Goal: Find specific page/section: Find specific page/section

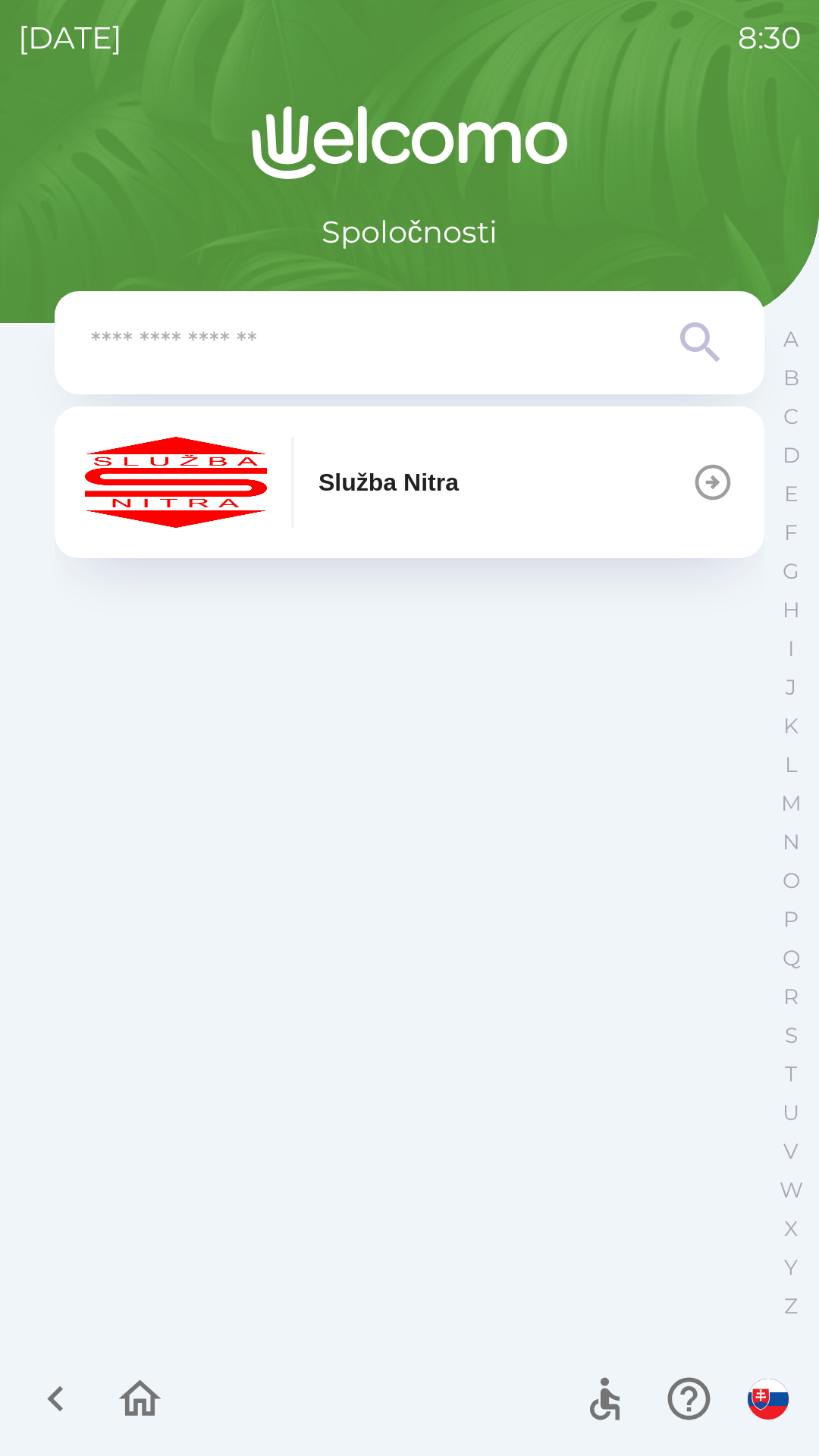
click at [536, 498] on button "Služba Nitra" at bounding box center [409, 481] width 710 height 152
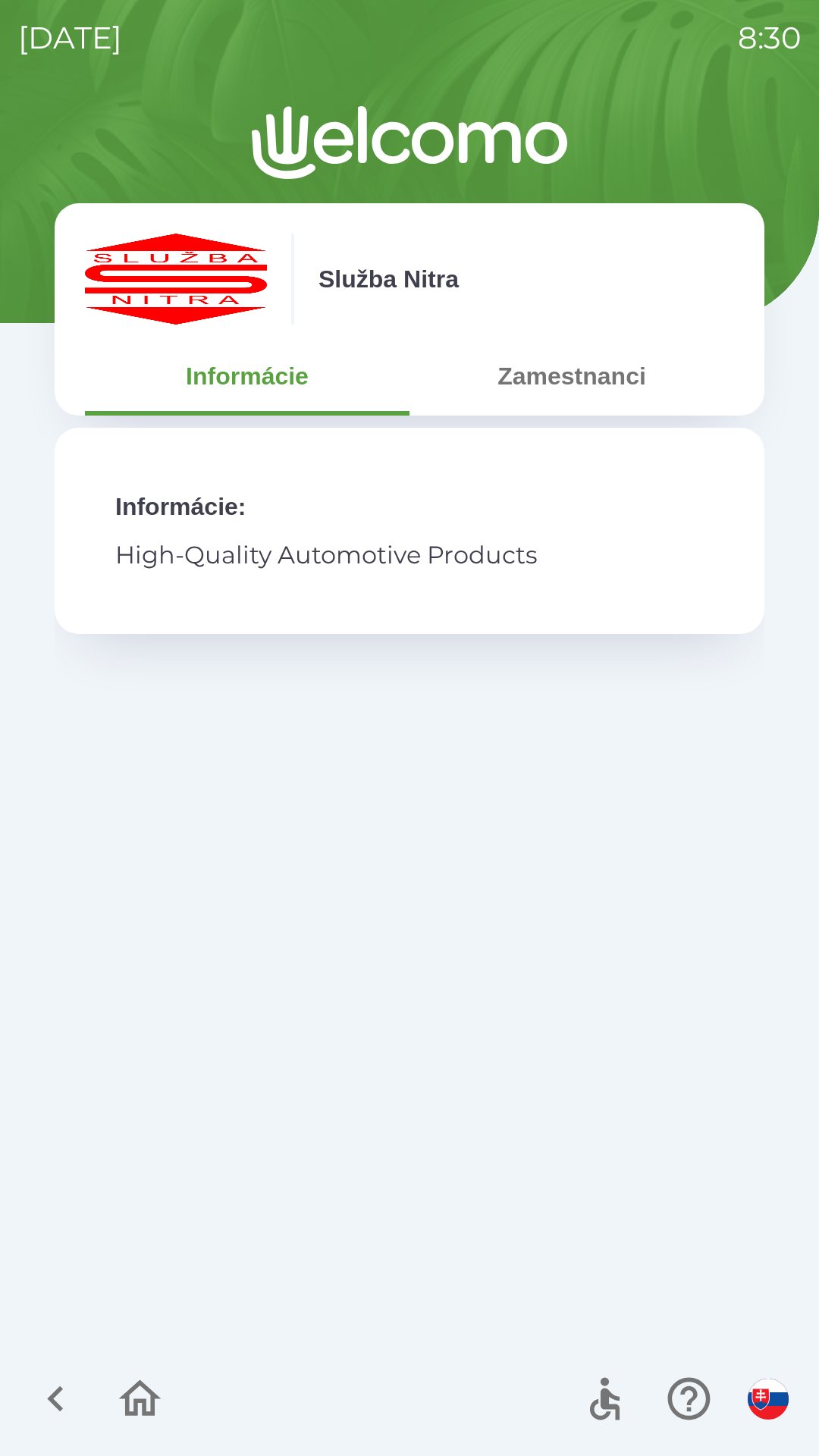
click at [565, 374] on button "Zamestnanci" at bounding box center [571, 376] width 325 height 54
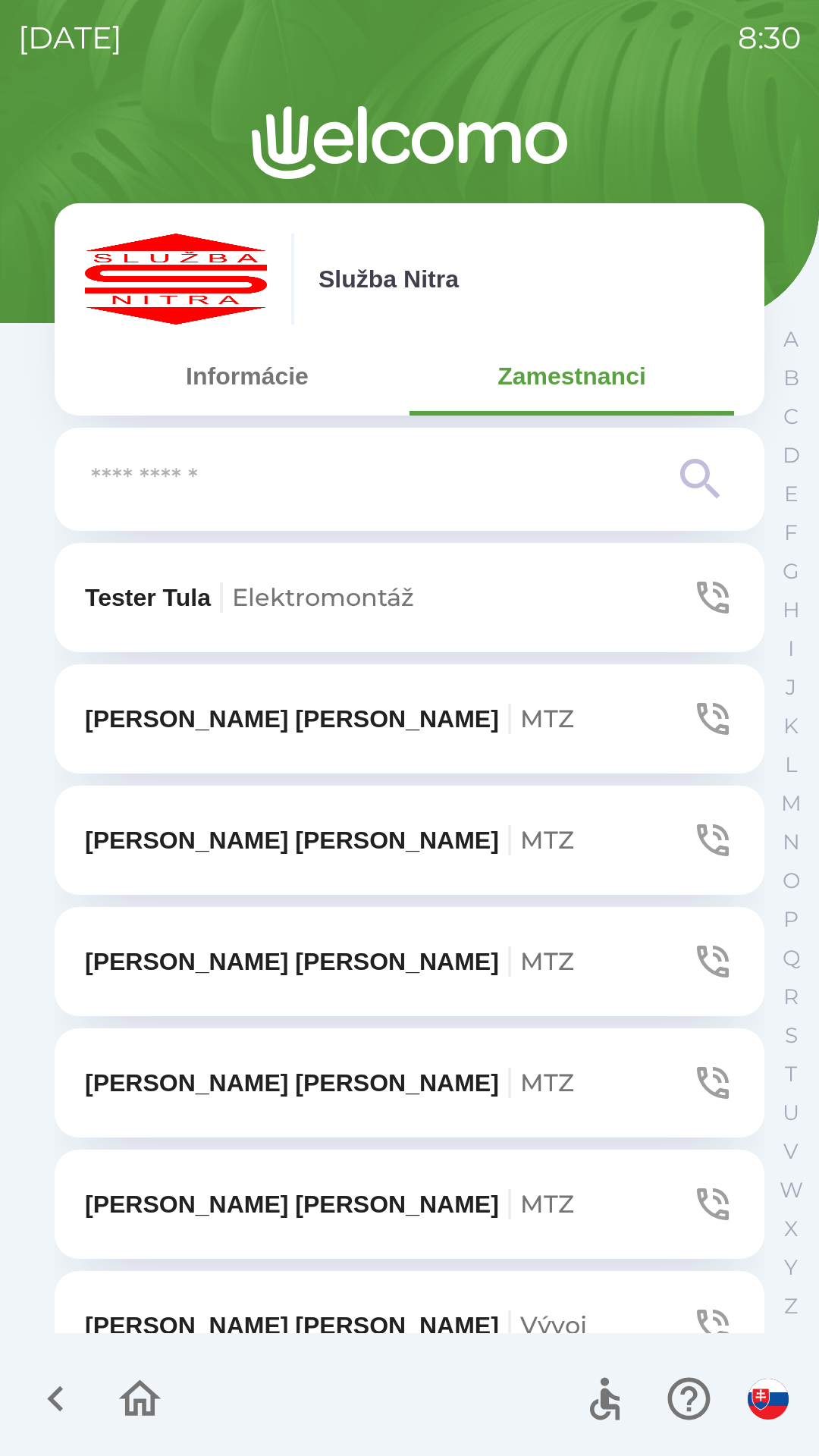
click at [288, 481] on input "text" at bounding box center [379, 479] width 576 height 42
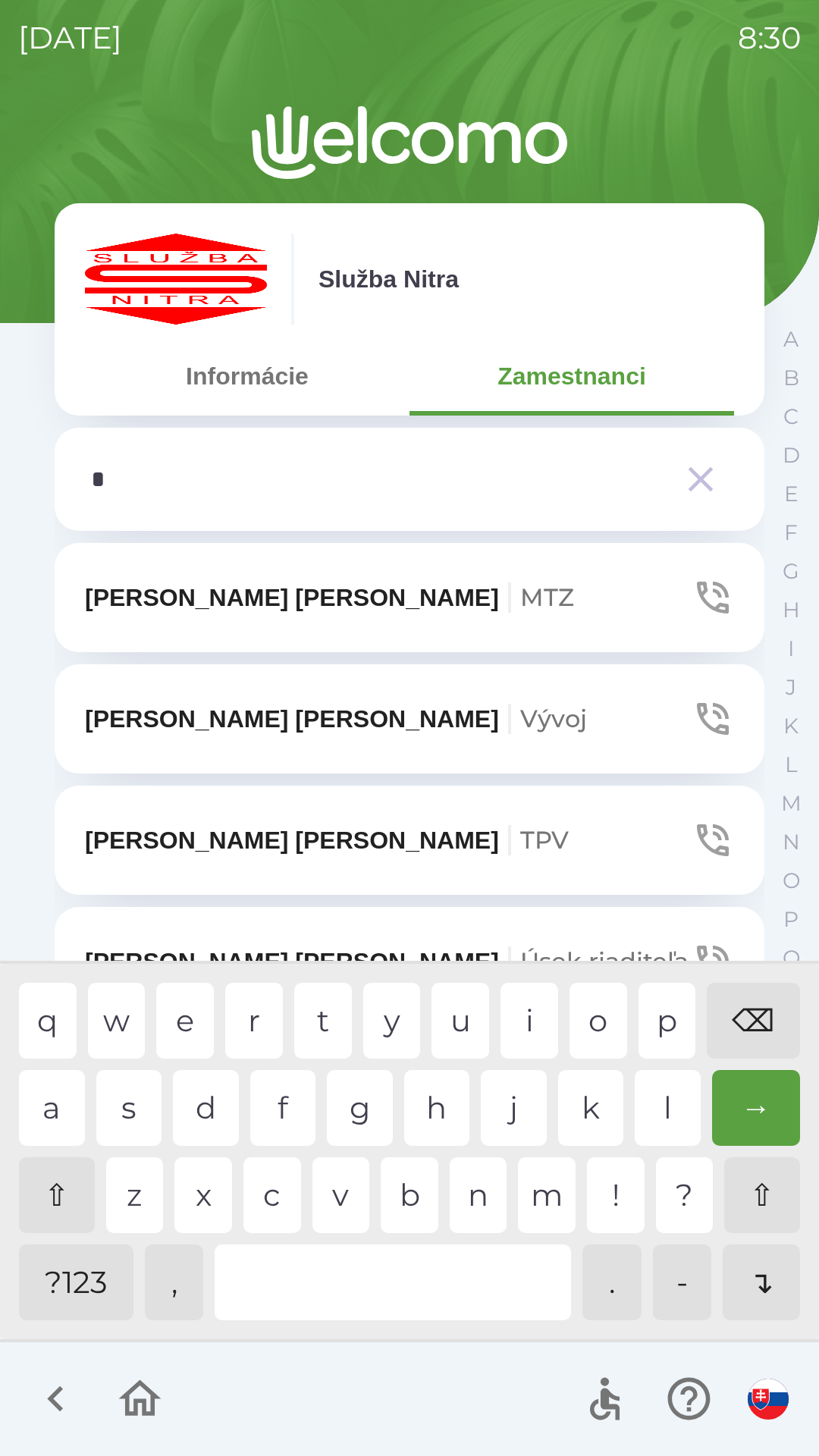
click at [279, 1100] on div "f" at bounding box center [283, 1108] width 66 height 75
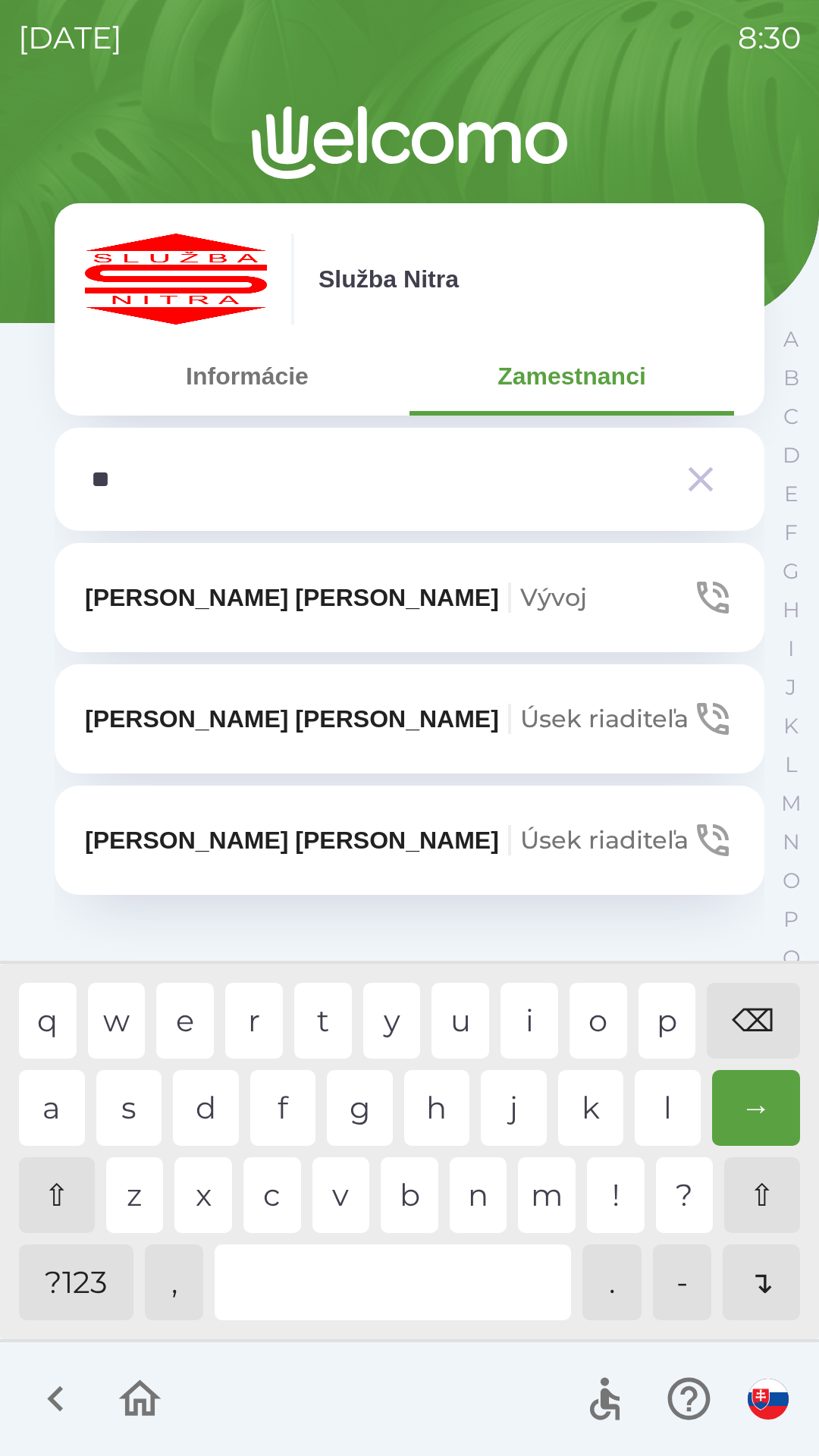
type input "***"
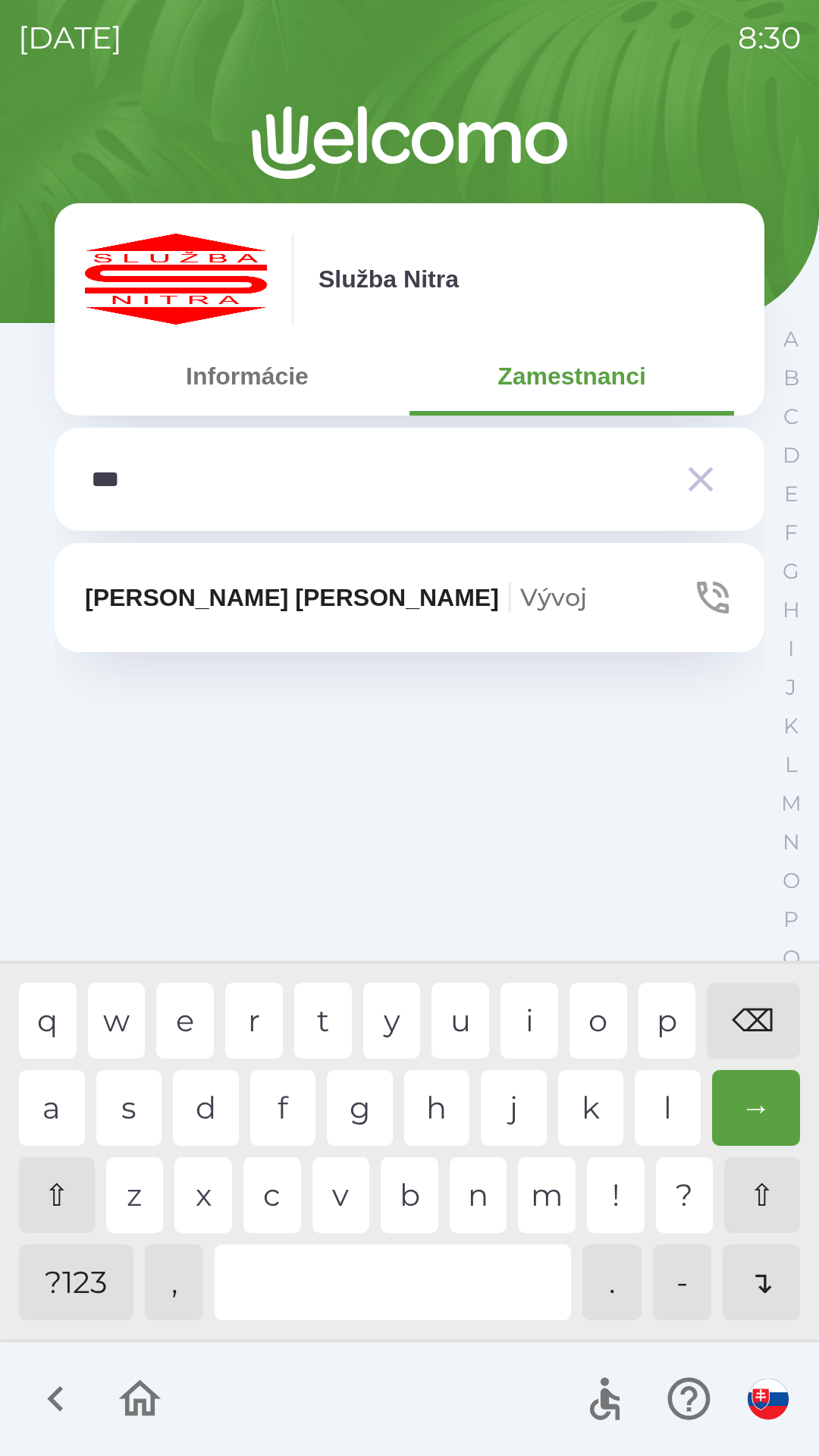
click at [249, 1010] on div "r" at bounding box center [254, 1020] width 58 height 75
click at [172, 601] on p "[PERSON_NAME]" at bounding box center [336, 597] width 502 height 37
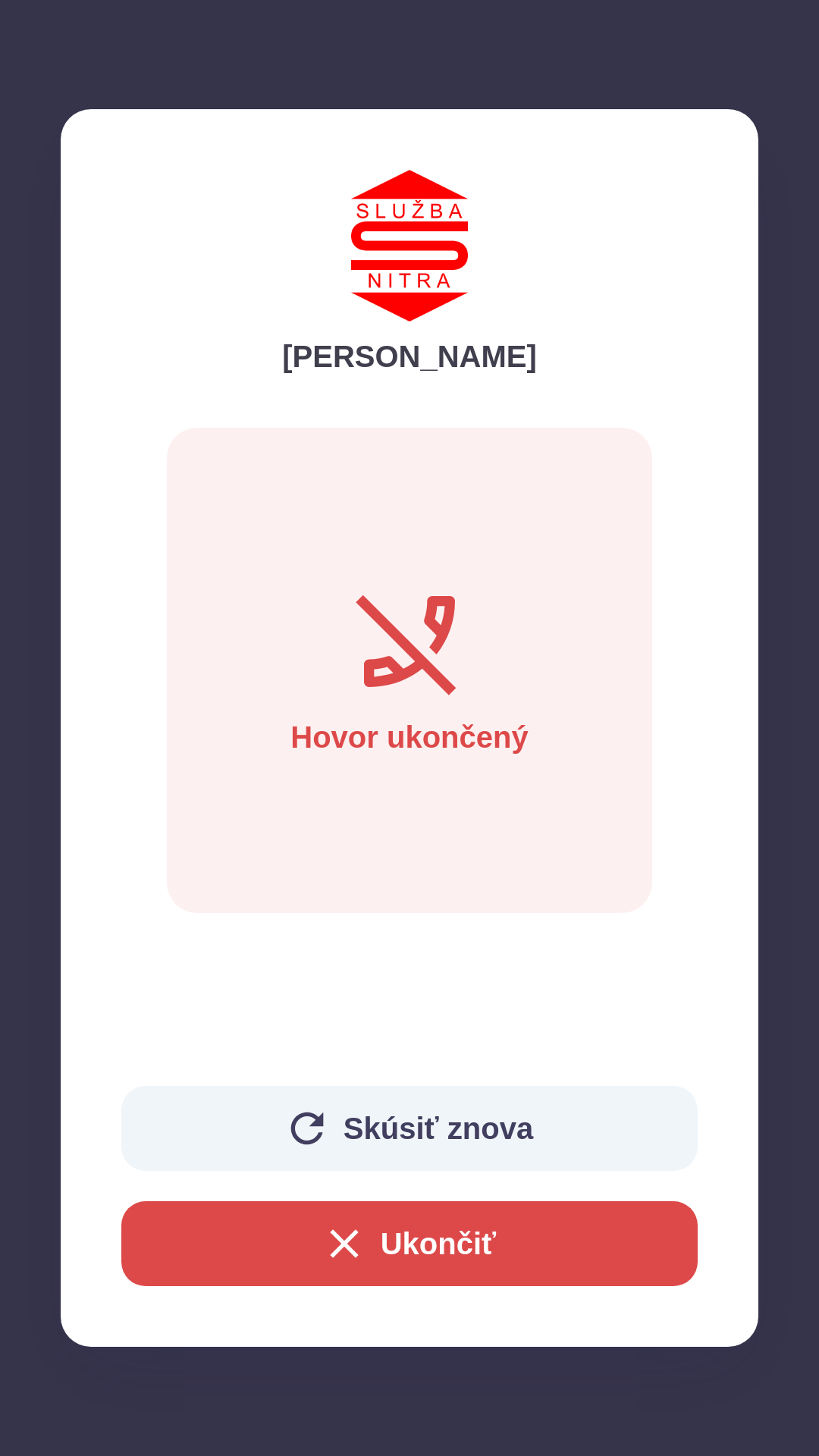
click at [431, 1237] on button "Ukončiť" at bounding box center [409, 1243] width 576 height 85
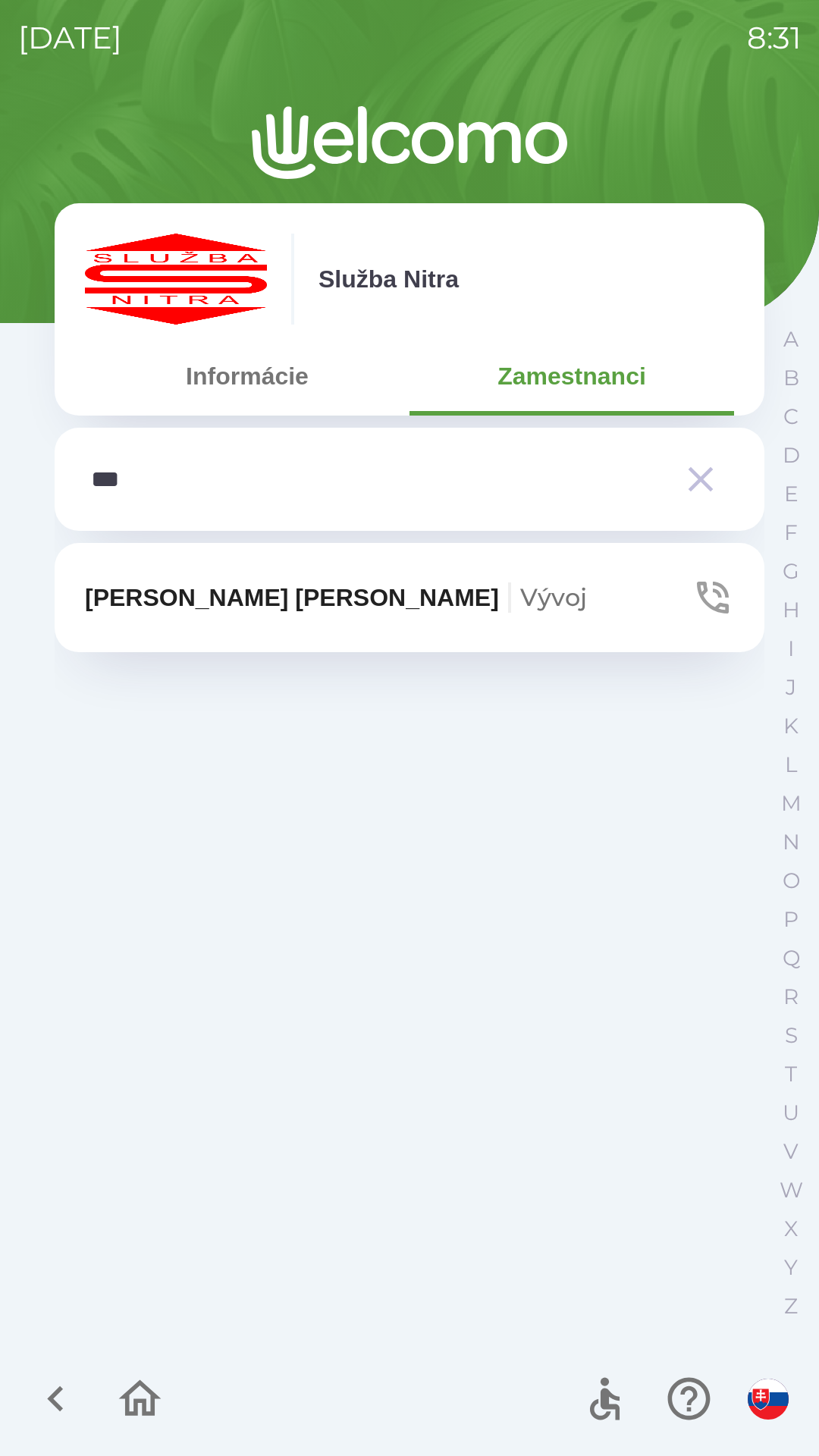
click at [137, 1396] on icon "button" at bounding box center [139, 1398] width 51 height 51
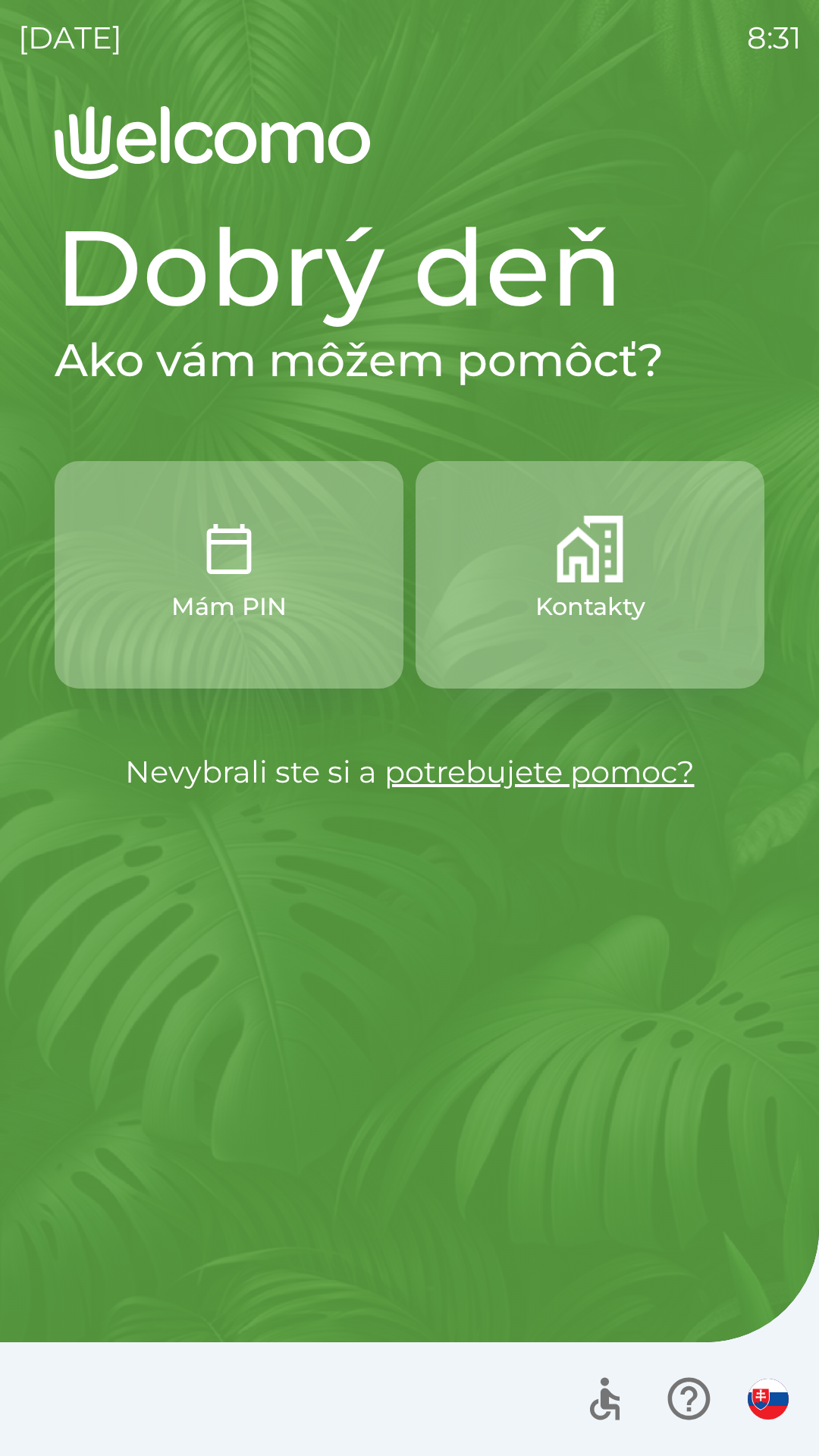
click at [247, 574] on img "button" at bounding box center [228, 548] width 67 height 67
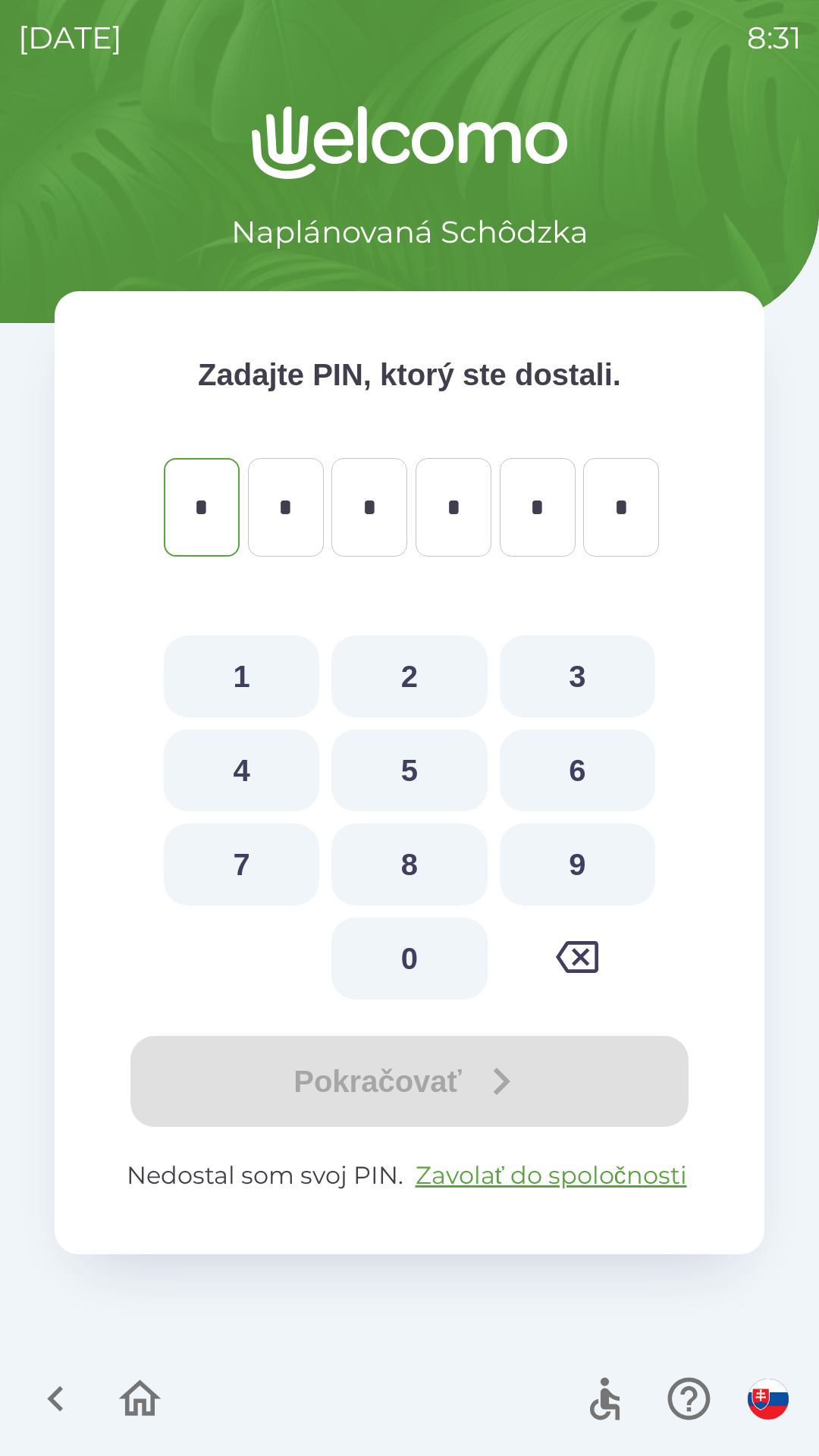
click at [44, 1394] on icon "button" at bounding box center [55, 1398] width 51 height 51
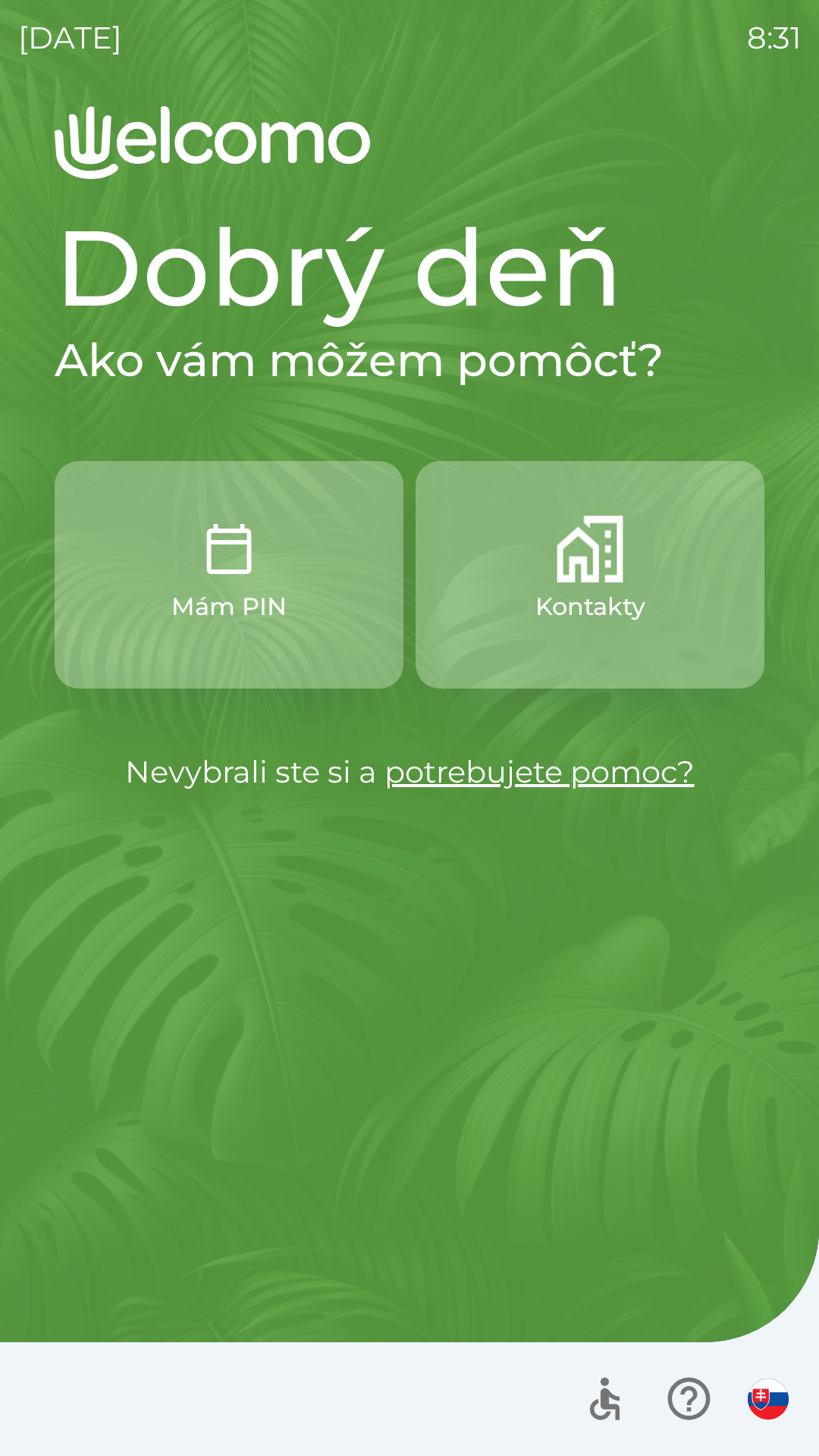
click at [753, 1383] on button "button" at bounding box center [768, 1398] width 53 height 53
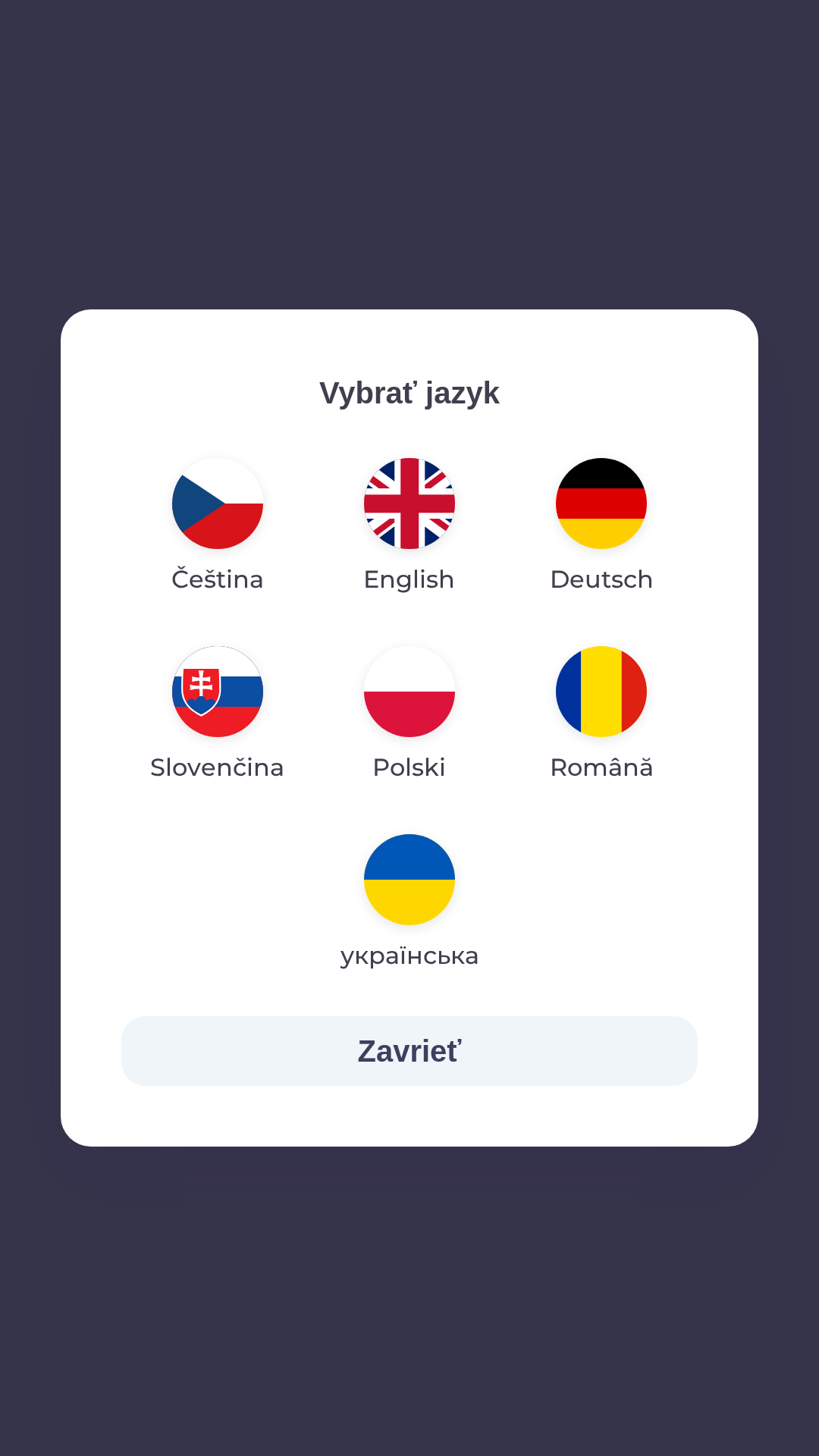
click at [441, 1034] on button "Zavrieť" at bounding box center [409, 1051] width 576 height 70
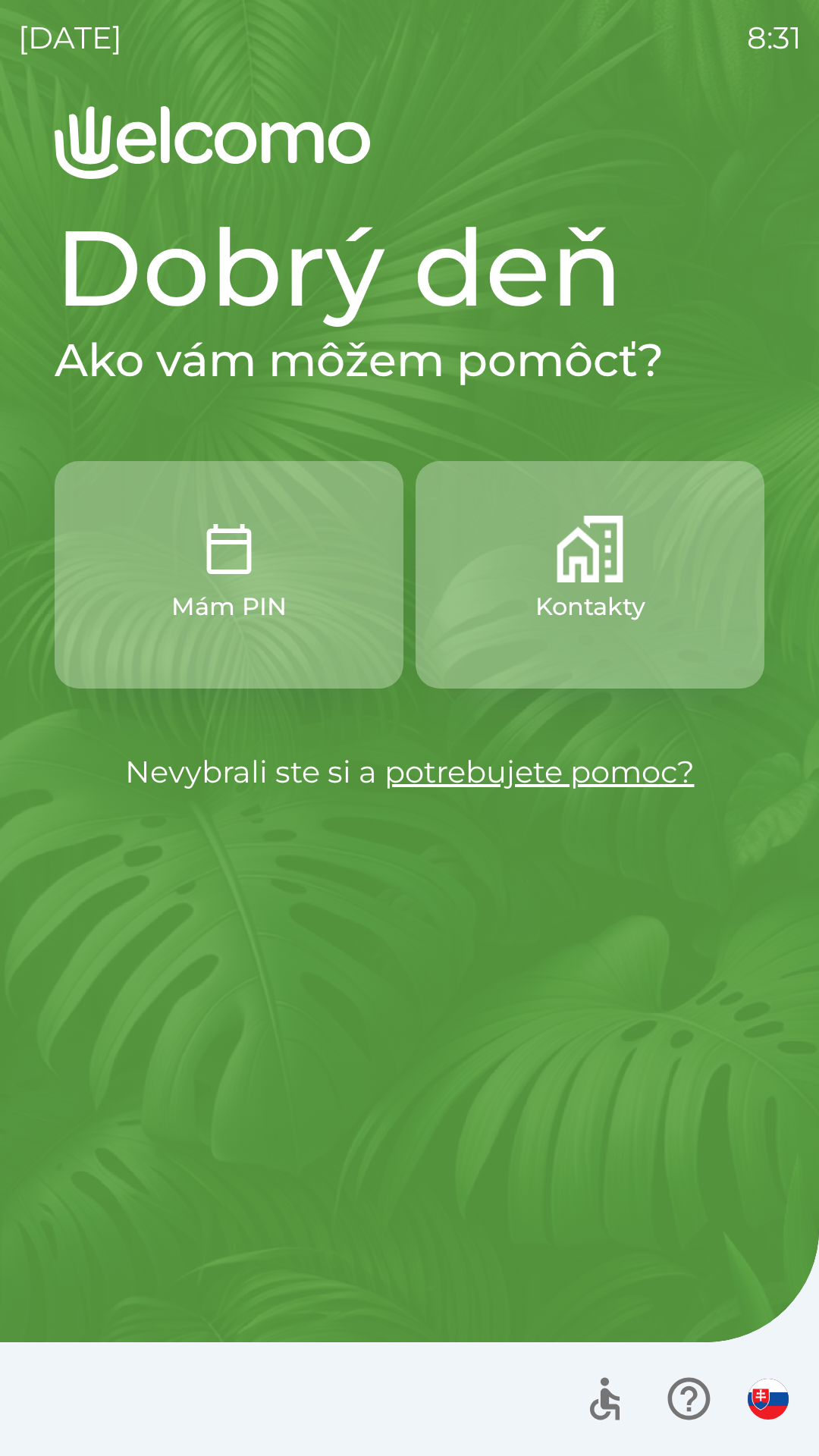
click at [599, 555] on img "button" at bounding box center [590, 548] width 67 height 67
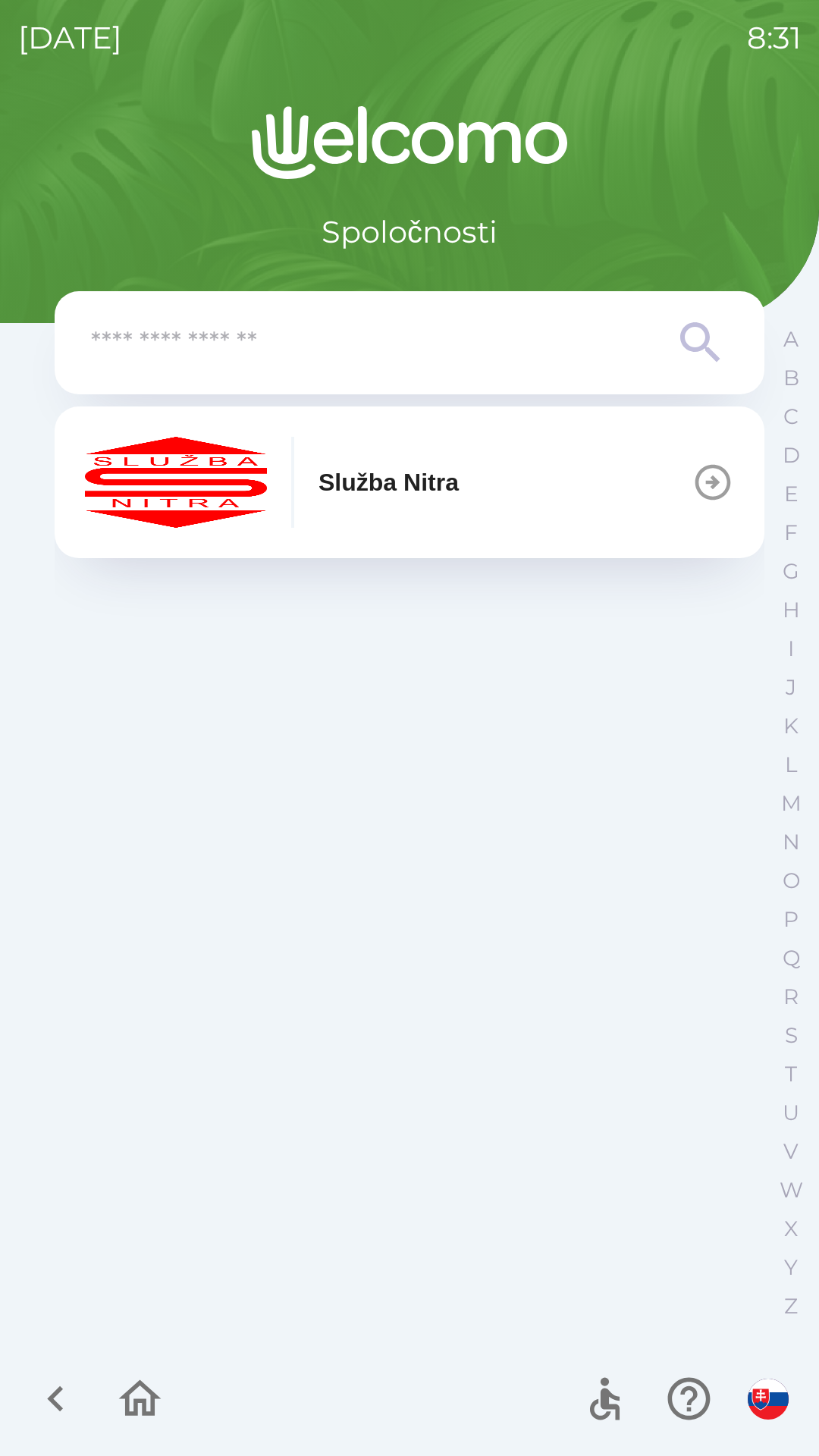
click at [444, 483] on p "Služba Nitra" at bounding box center [388, 482] width 140 height 37
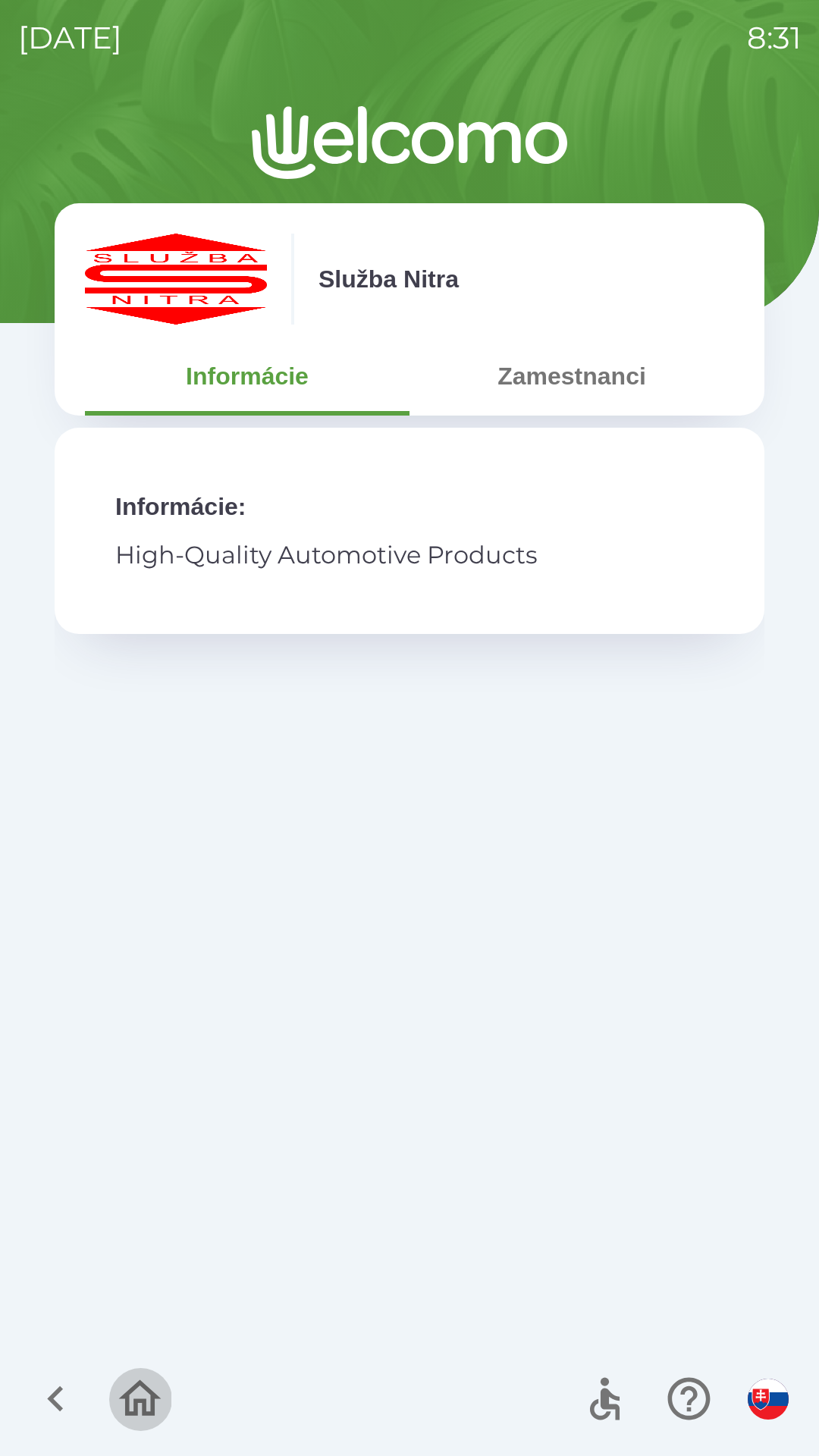
click at [148, 1393] on icon "button" at bounding box center [139, 1398] width 51 height 51
